Goal: Task Accomplishment & Management: Manage account settings

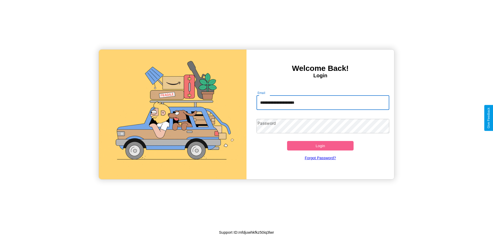
type input "**********"
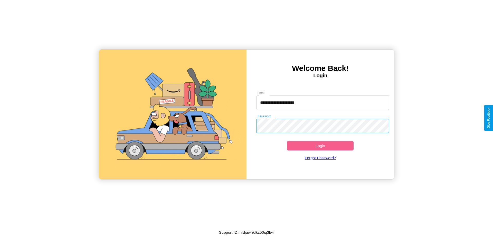
click at [320, 146] on button "Login" at bounding box center [320, 146] width 67 height 10
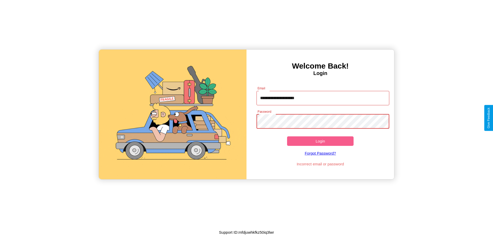
click at [320, 141] on button "Login" at bounding box center [320, 141] width 67 height 10
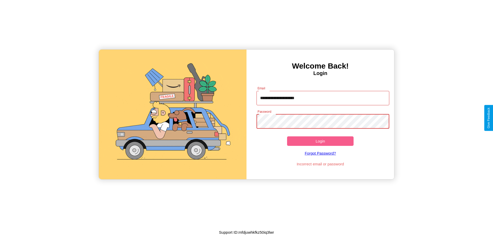
click at [320, 141] on button "Login" at bounding box center [320, 141] width 67 height 10
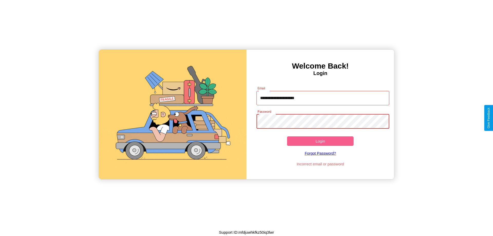
click at [320, 141] on button "Login" at bounding box center [320, 141] width 67 height 10
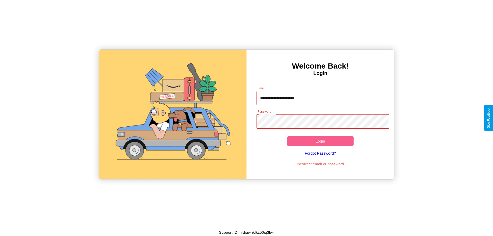
click at [320, 141] on button "Login" at bounding box center [320, 141] width 67 height 10
